Goal: Navigation & Orientation: Find specific page/section

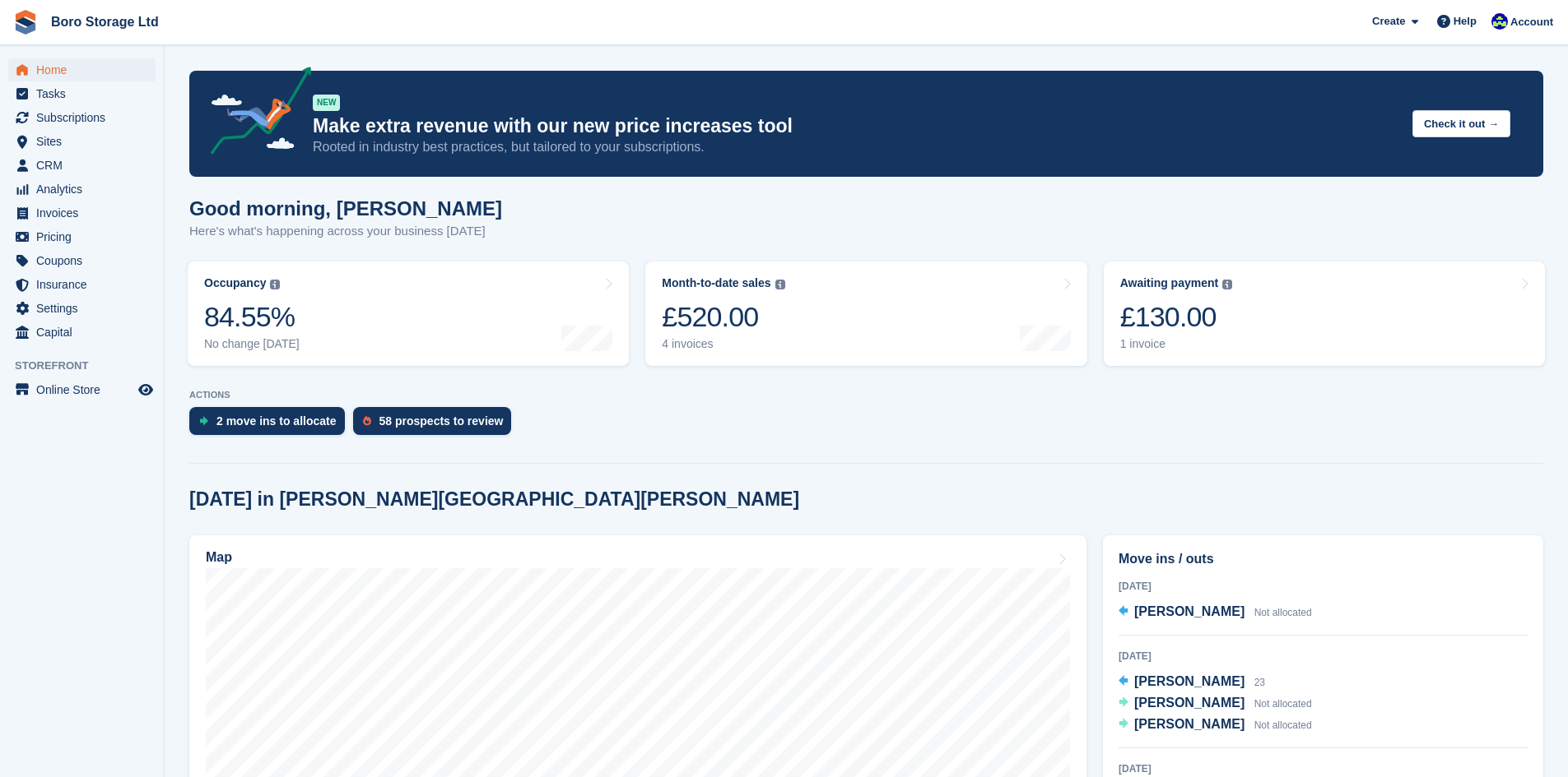
click at [571, 216] on div "Good morning, [PERSON_NAME] Here's what's happening across your business [DATE]" at bounding box center [866, 229] width 1353 height 63
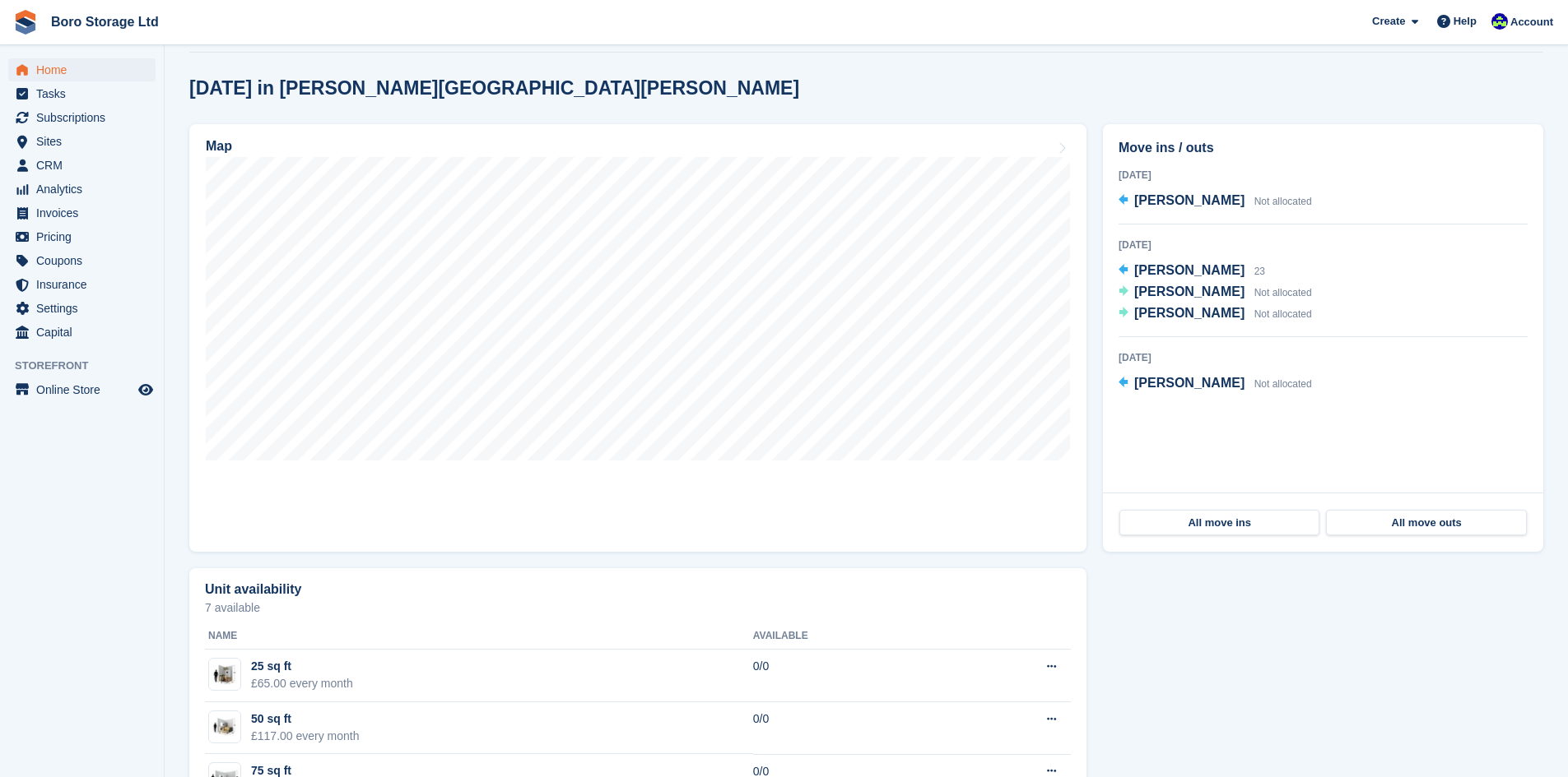
scroll to position [658, 0]
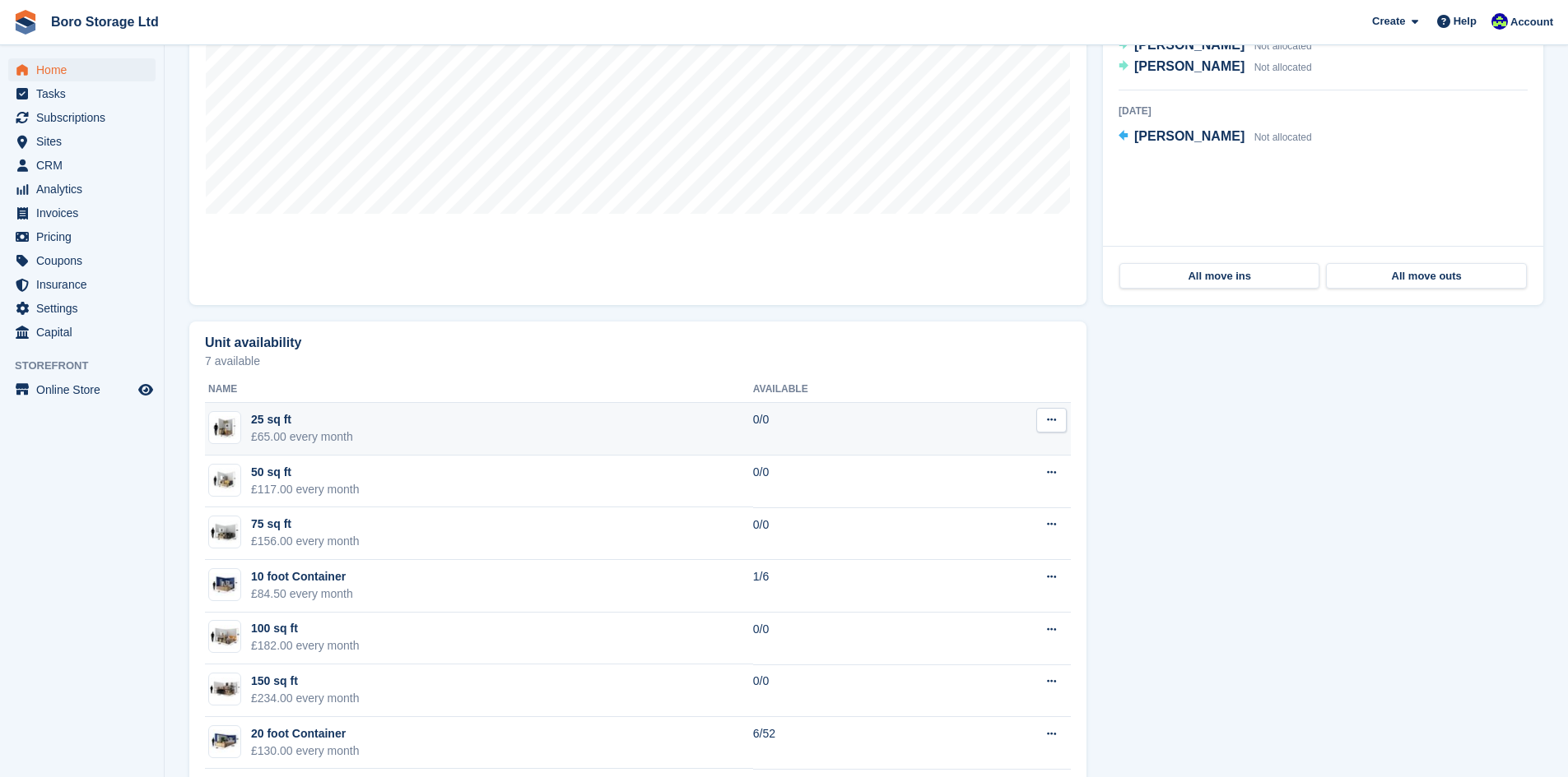
scroll to position [329, 0]
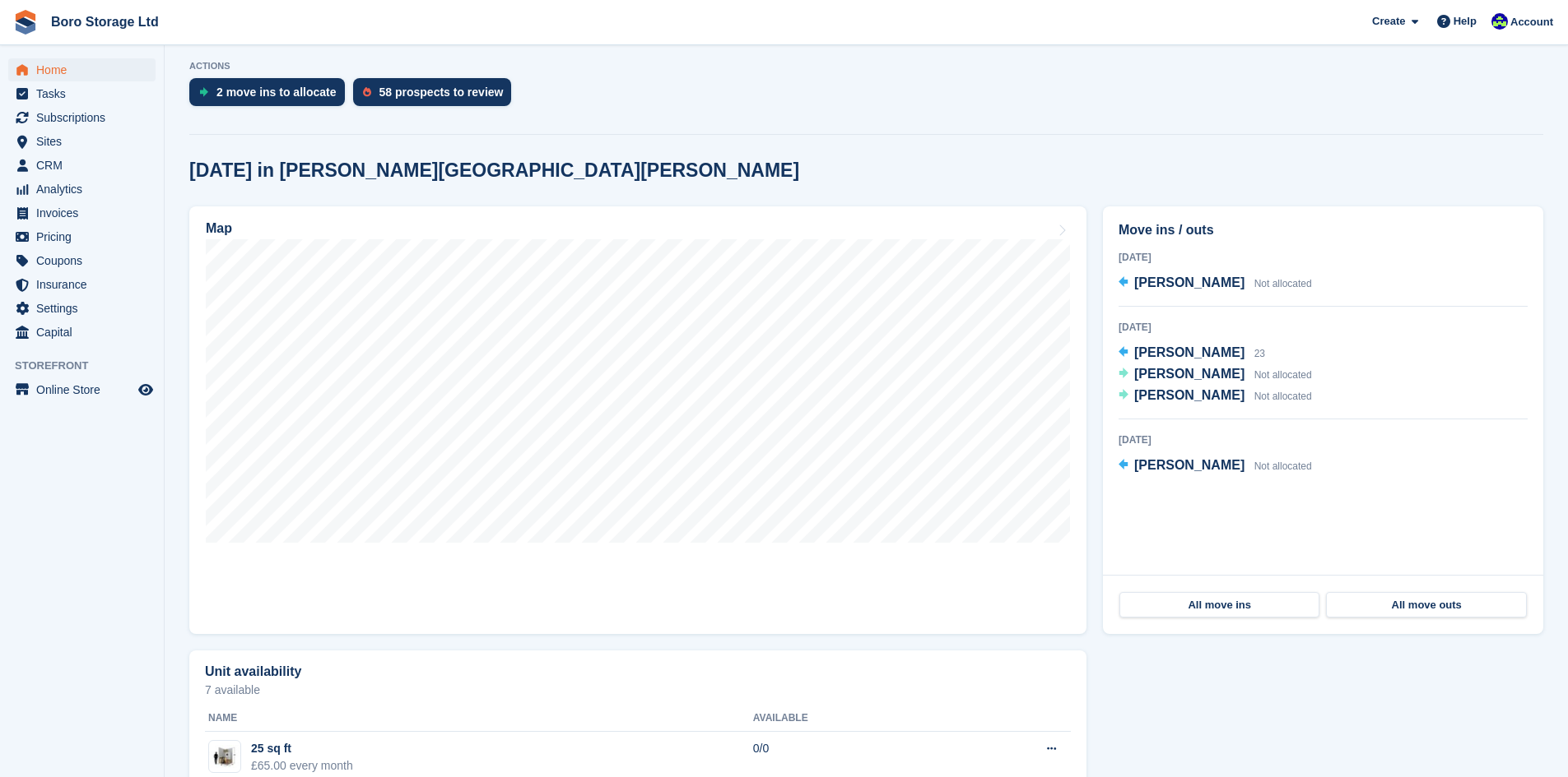
click at [1332, 454] on div "14 Oct 2025 Mark Bowman Not allocated" at bounding box center [1323, 454] width 409 height 46
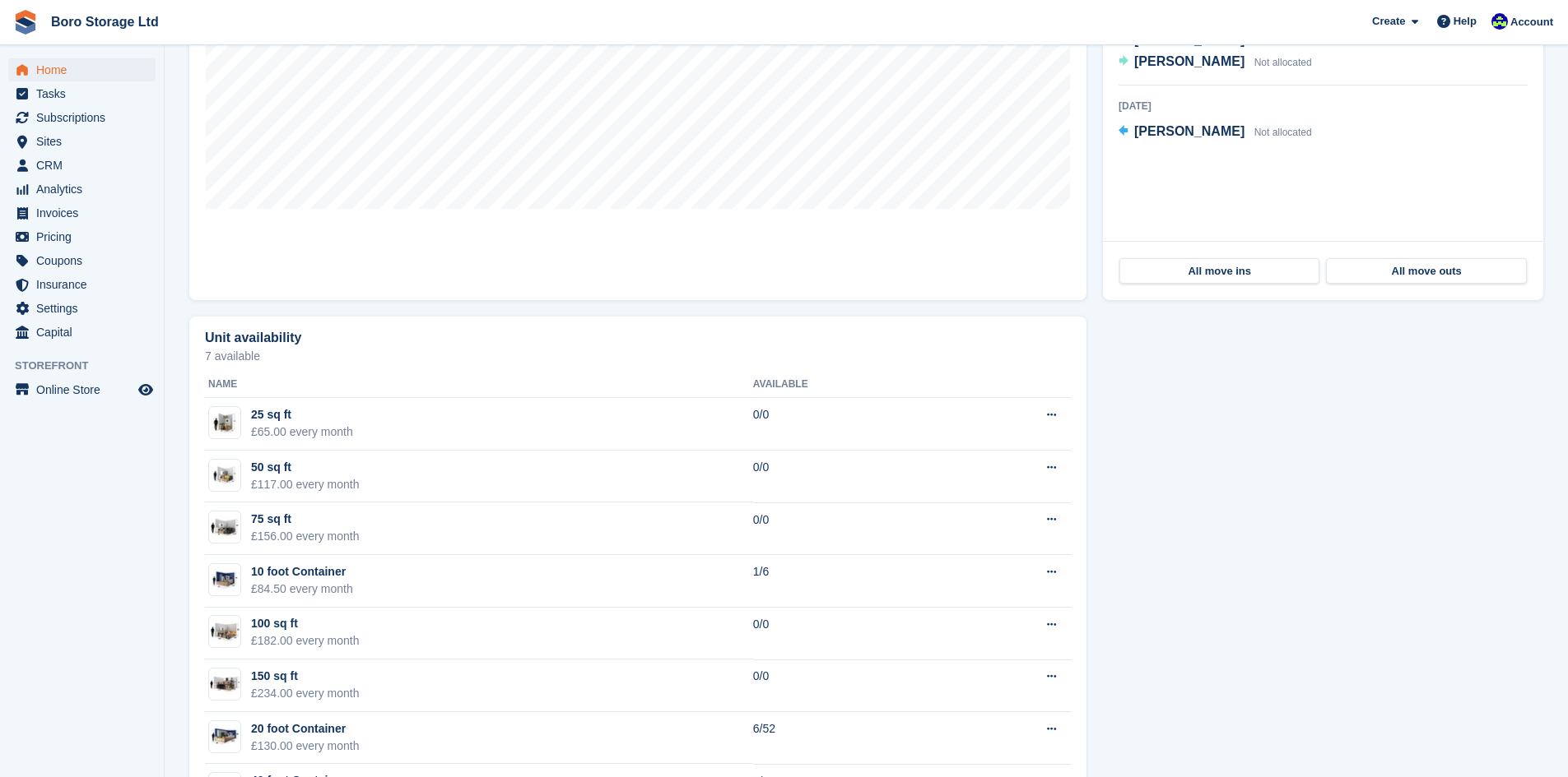
scroll to position [740, 0]
